Goal: Transaction & Acquisition: Purchase product/service

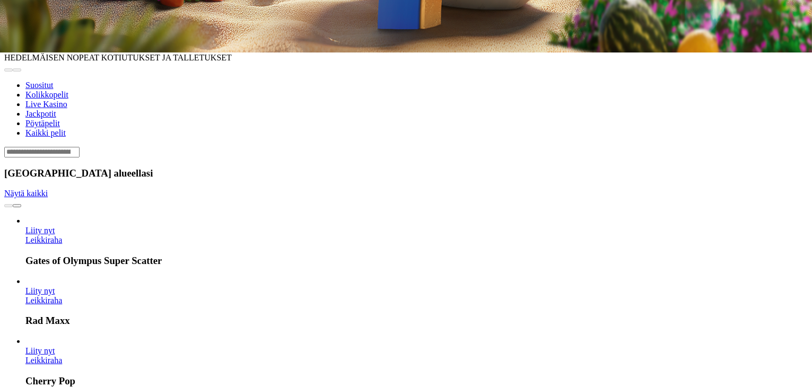
scroll to position [334, 0]
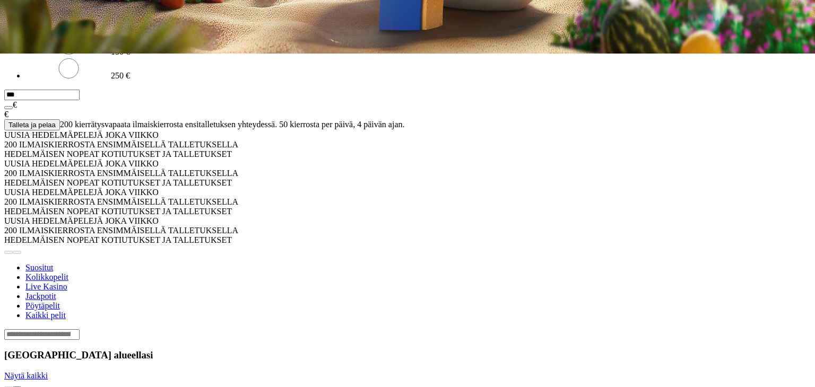
type input "*"
type input "**"
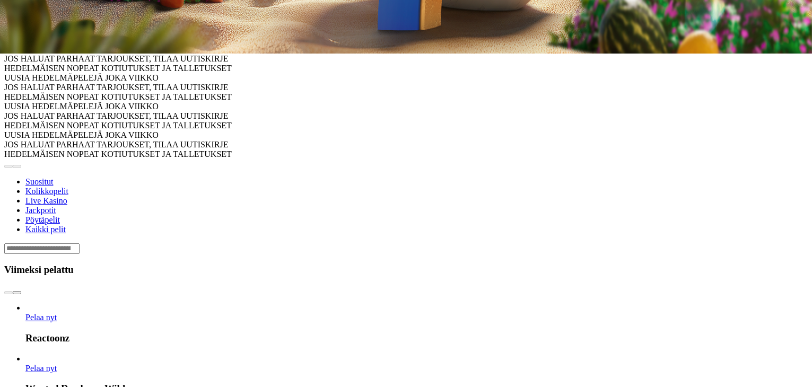
scroll to position [505, 0]
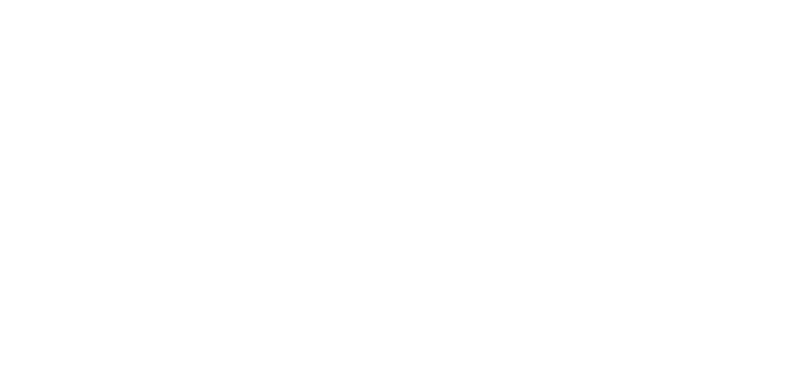
scroll to position [225, 0]
type input "****"
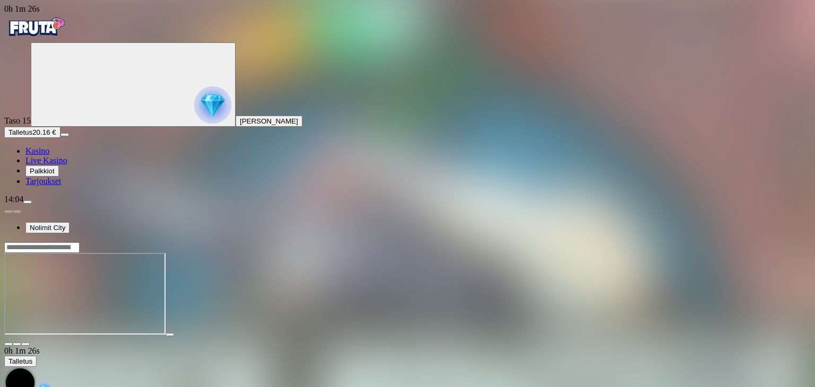
click at [747, 242] on div at bounding box center [407, 294] width 806 height 105
click at [25, 344] on span "fullscreen icon" at bounding box center [25, 344] width 0 height 0
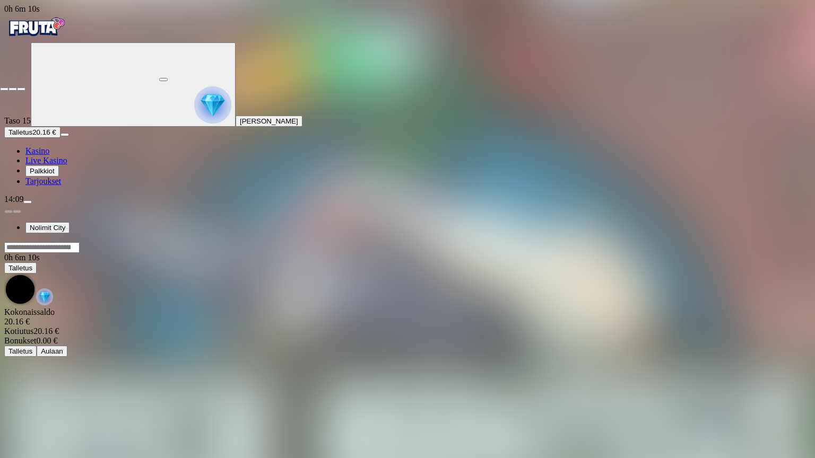
click at [4, 89] on span "close icon" at bounding box center [4, 89] width 0 height 0
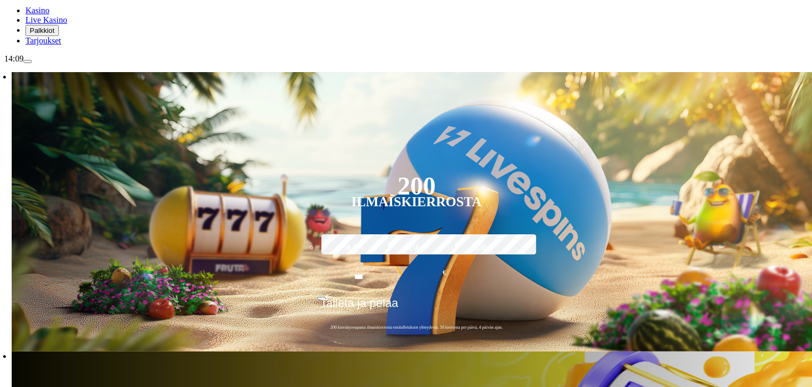
scroll to position [140, 0]
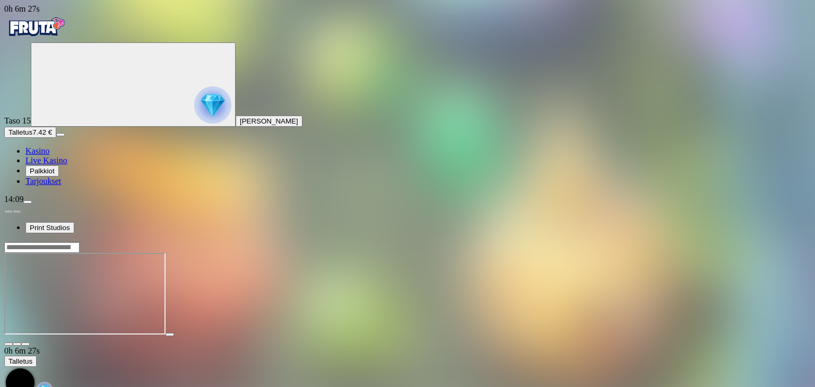
click at [25, 344] on span "fullscreen icon" at bounding box center [25, 344] width 0 height 0
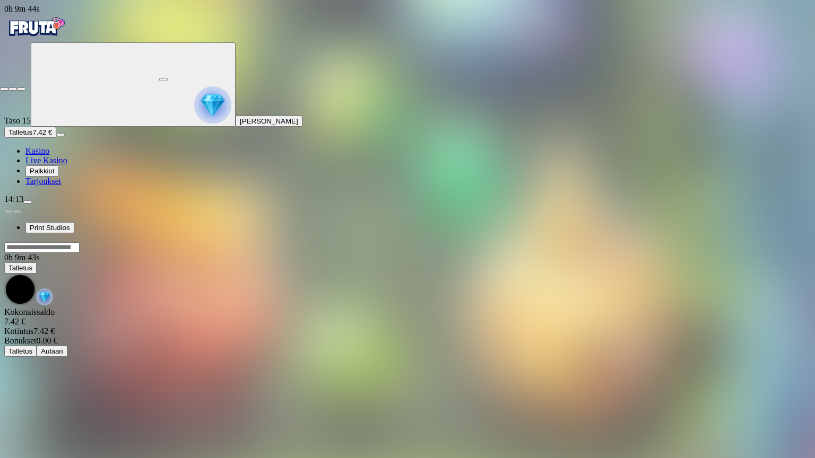
click at [4, 89] on span "close icon" at bounding box center [4, 89] width 0 height 0
